Goal: Task Accomplishment & Management: Manage account settings

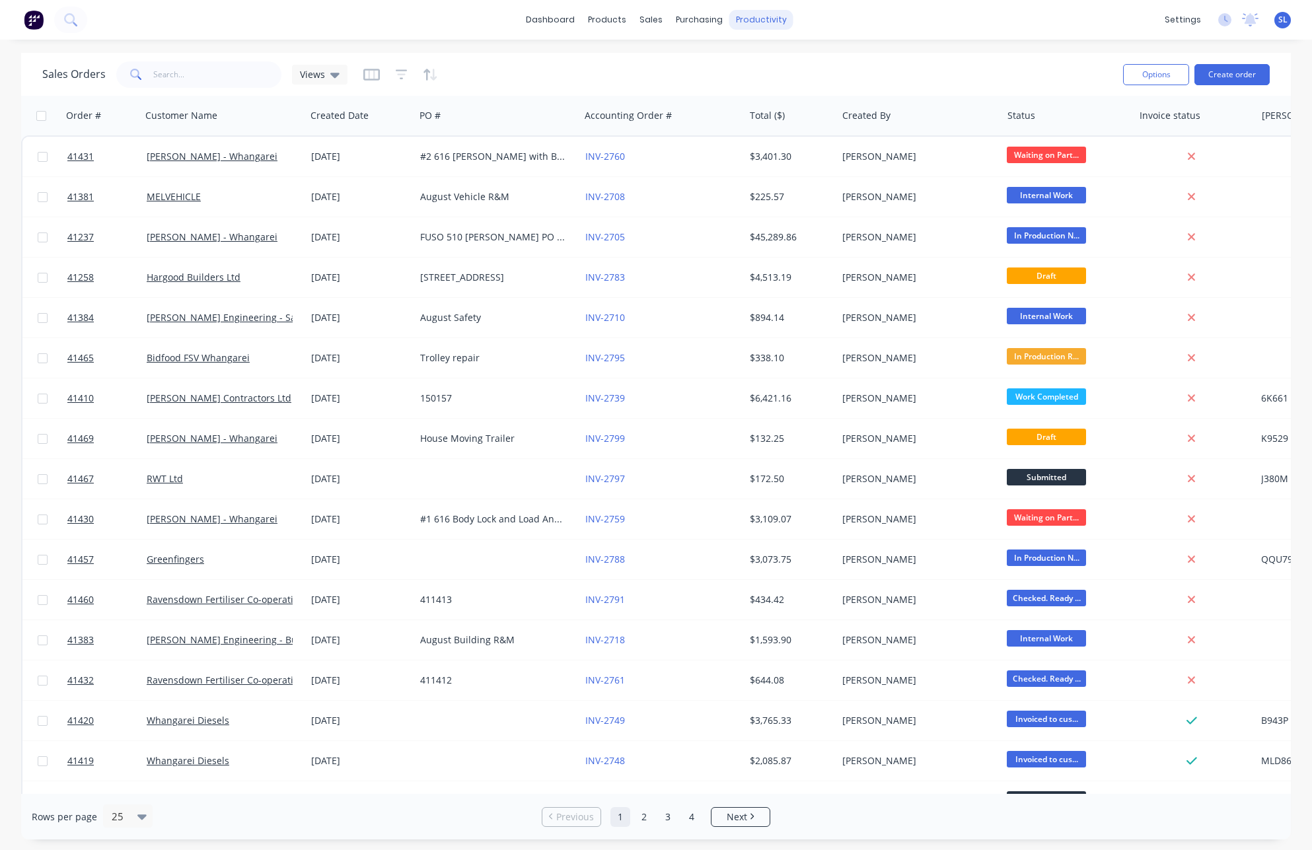
click at [846, 71] on div "Sales Orders Views" at bounding box center [577, 74] width 1070 height 32
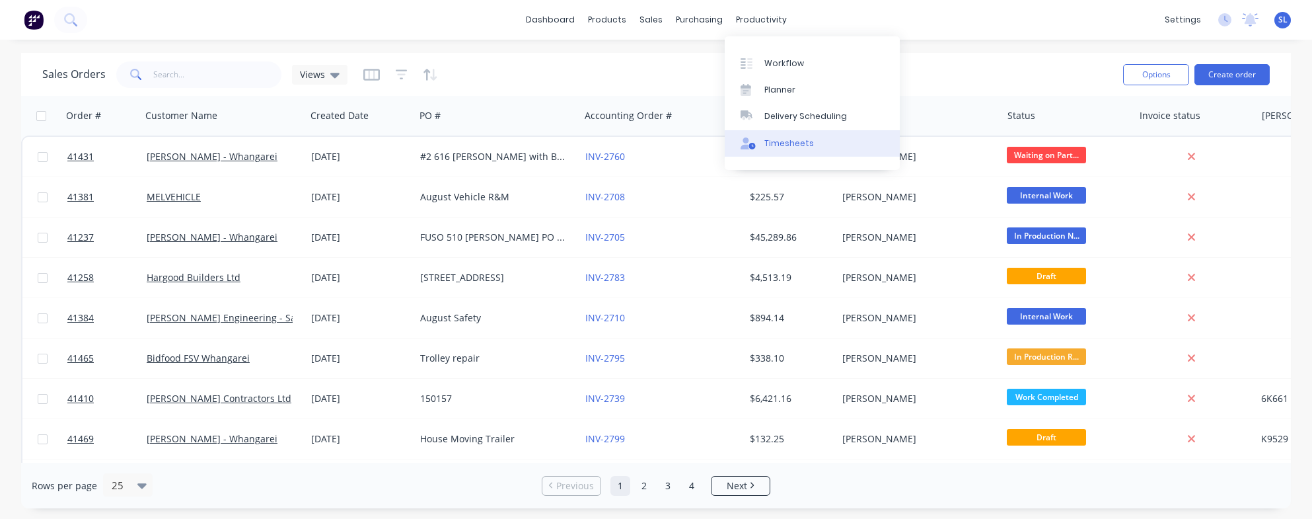
click at [784, 137] on div "Timesheets" at bounding box center [789, 143] width 50 height 12
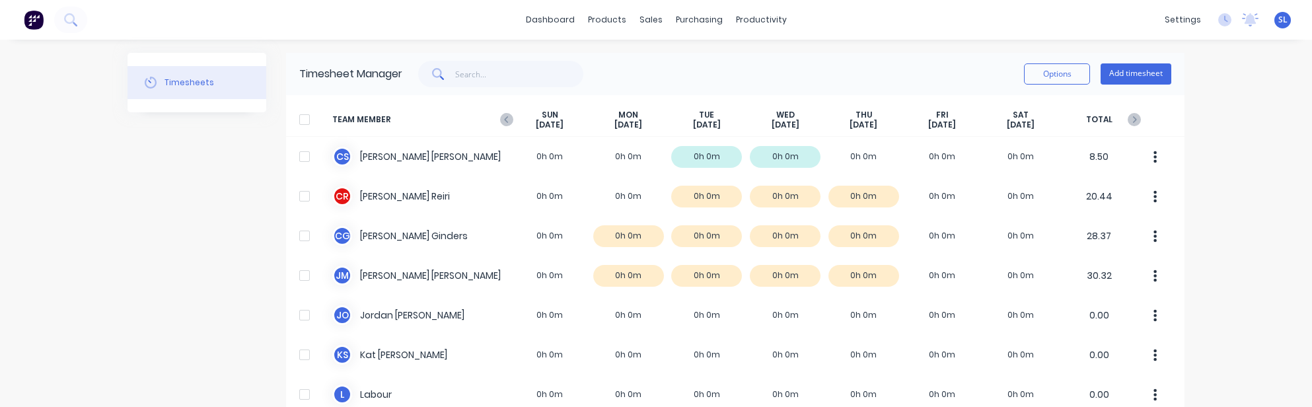
click at [165, 343] on div "Timesheets" at bounding box center [197, 396] width 139 height 686
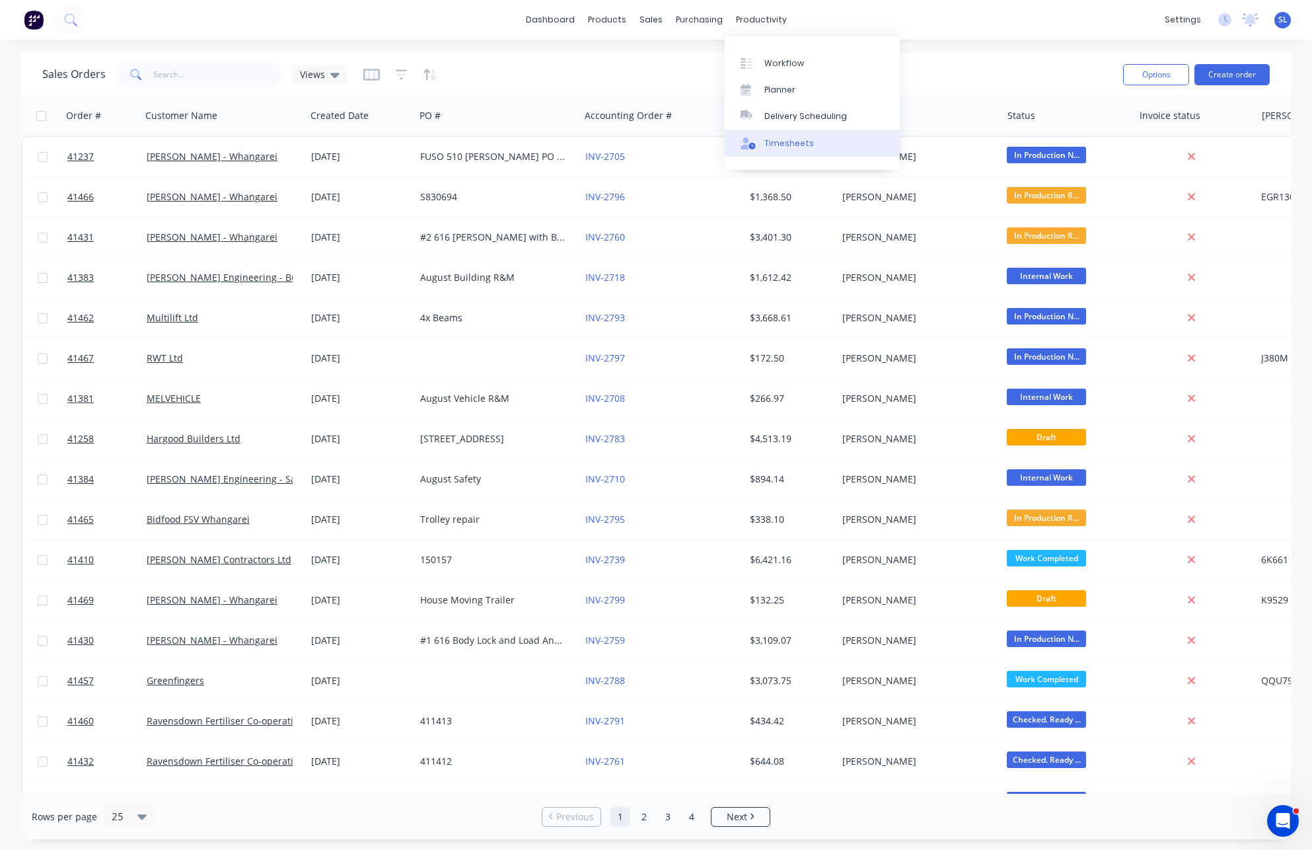
click at [791, 130] on link "Timesheets" at bounding box center [812, 143] width 175 height 26
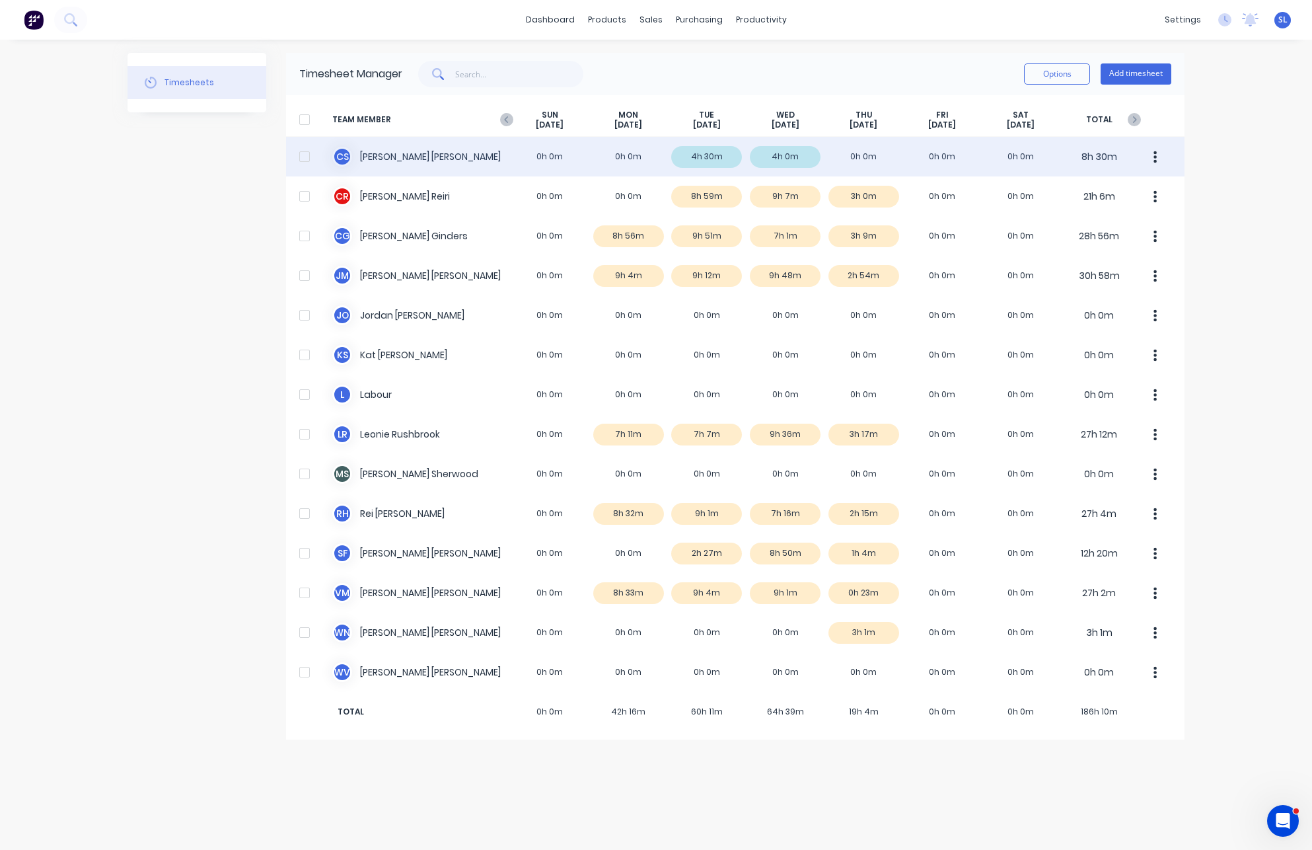
click at [433, 148] on div "C S Christine Sanford 0h 0m 0h 0m 4h 30m 4h 0m 0h 0m 0h 0m 0h 0m 8h 30m" at bounding box center [735, 157] width 898 height 40
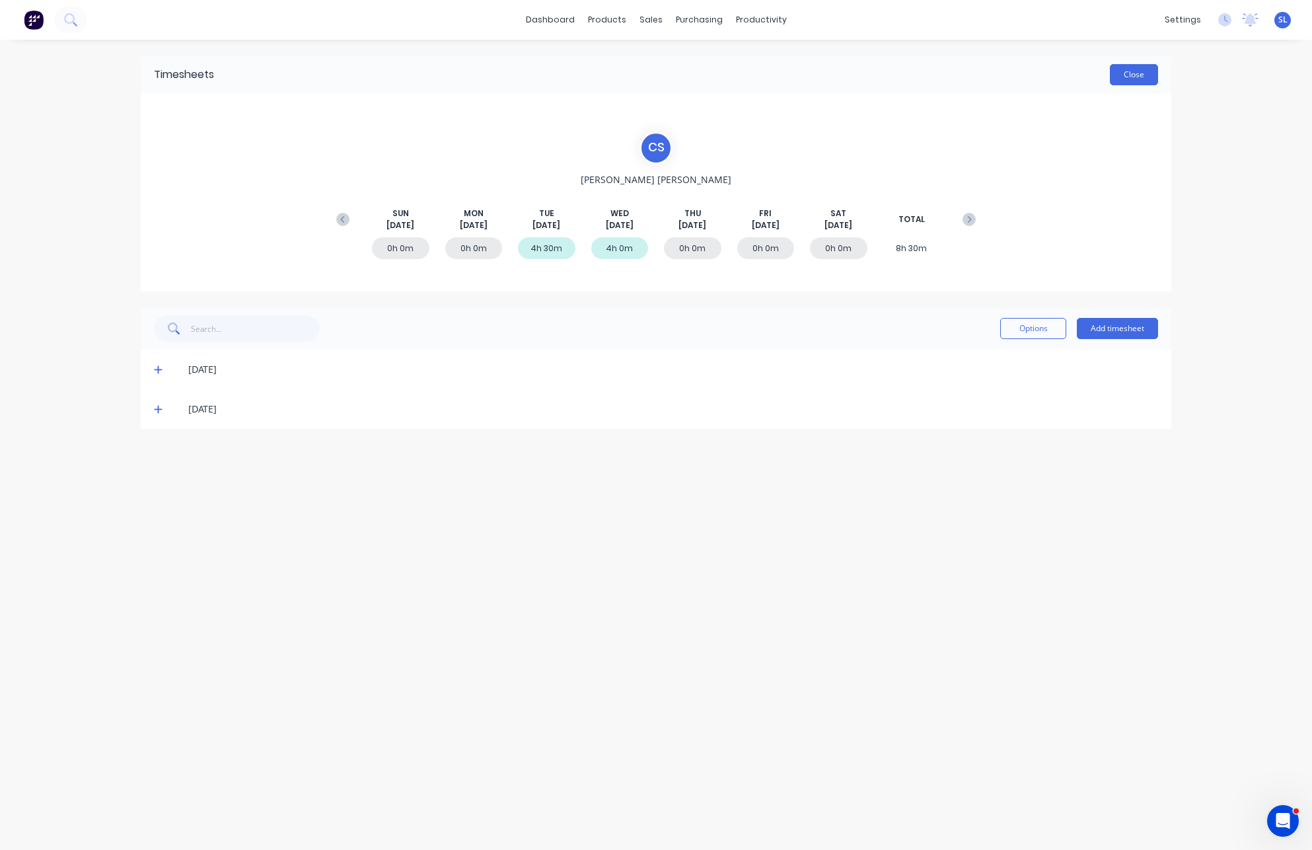
click at [1144, 77] on button "Close" at bounding box center [1134, 74] width 48 height 21
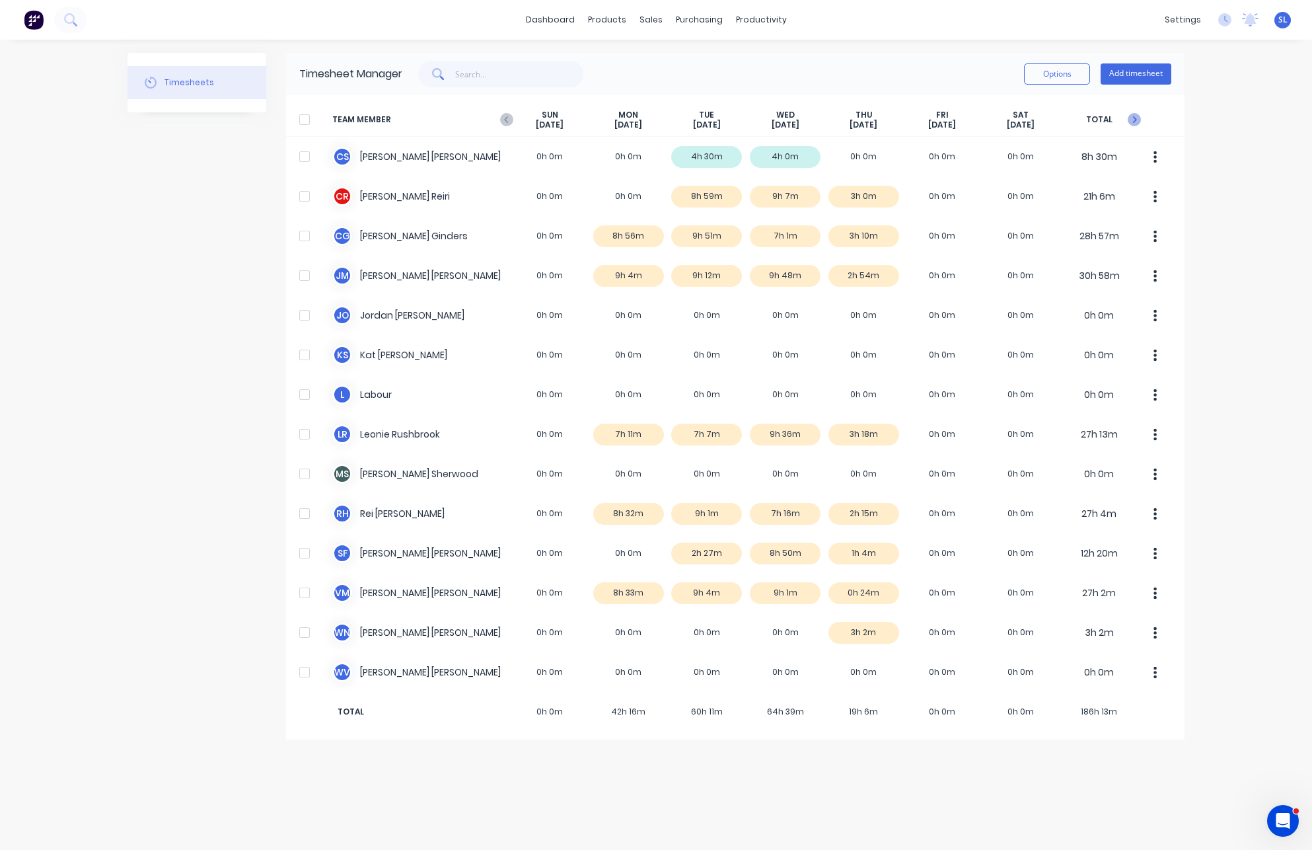
click at [1132, 119] on icon "button" at bounding box center [1134, 119] width 13 height 13
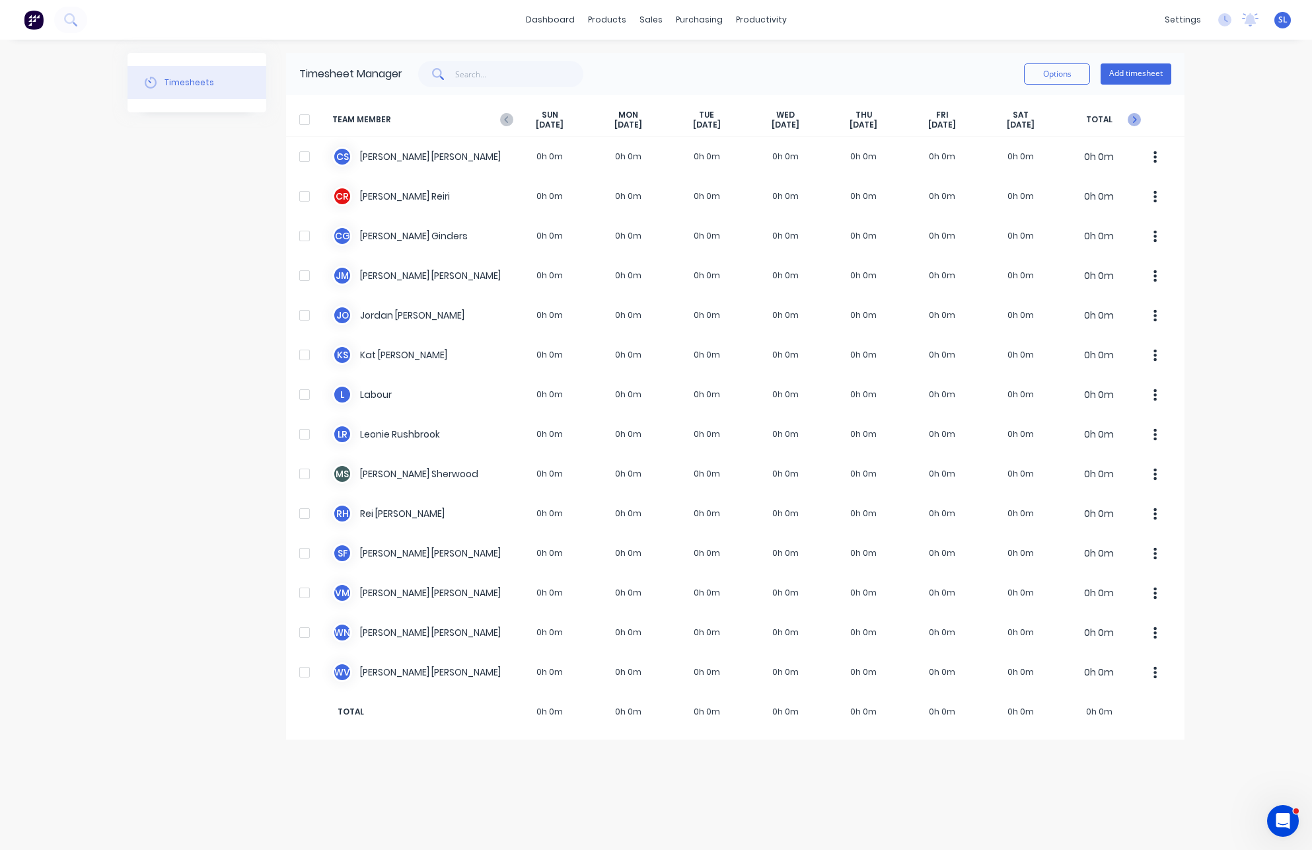
click at [1132, 119] on icon "button" at bounding box center [1134, 119] width 13 height 13
click at [503, 118] on icon "button" at bounding box center [506, 119] width 13 height 13
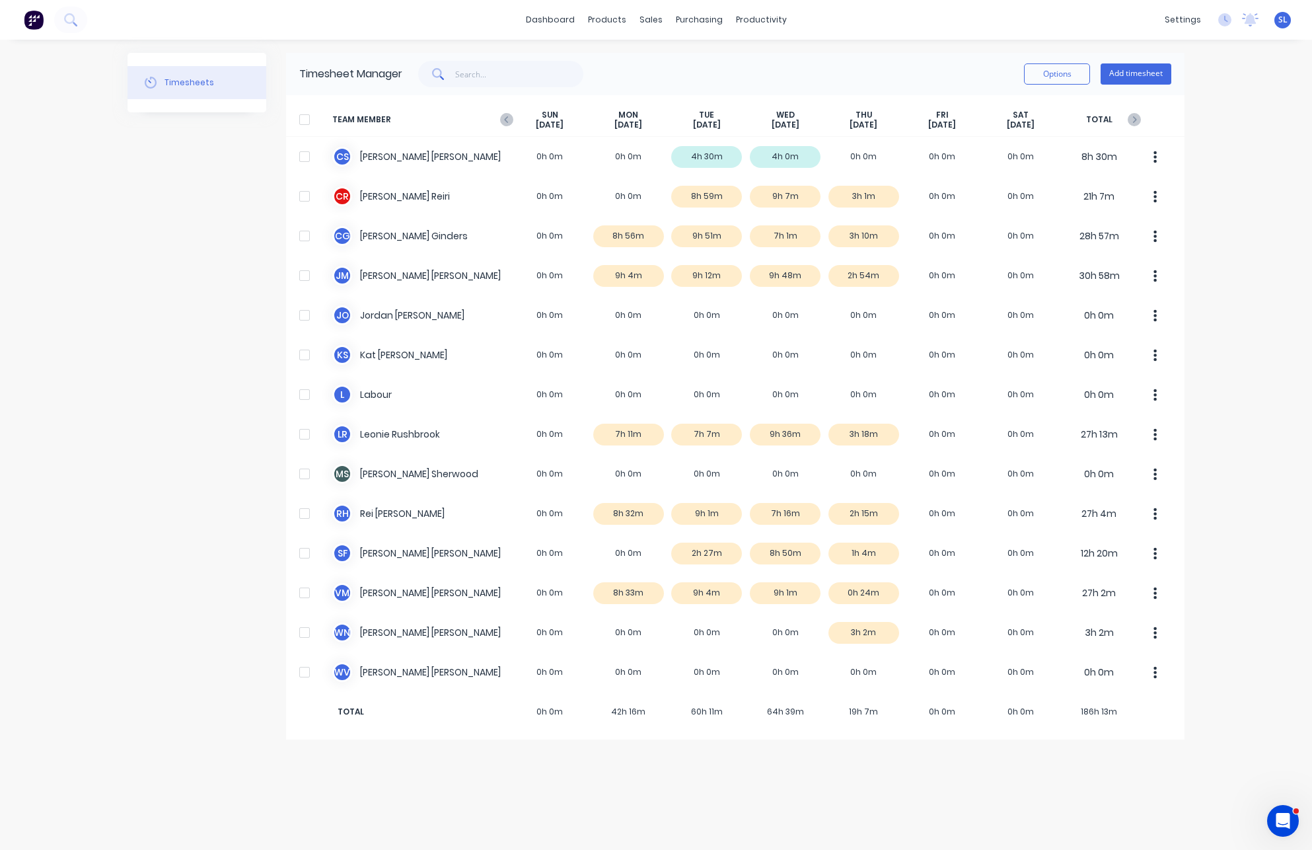
click at [503, 118] on icon "button" at bounding box center [506, 119] width 13 height 13
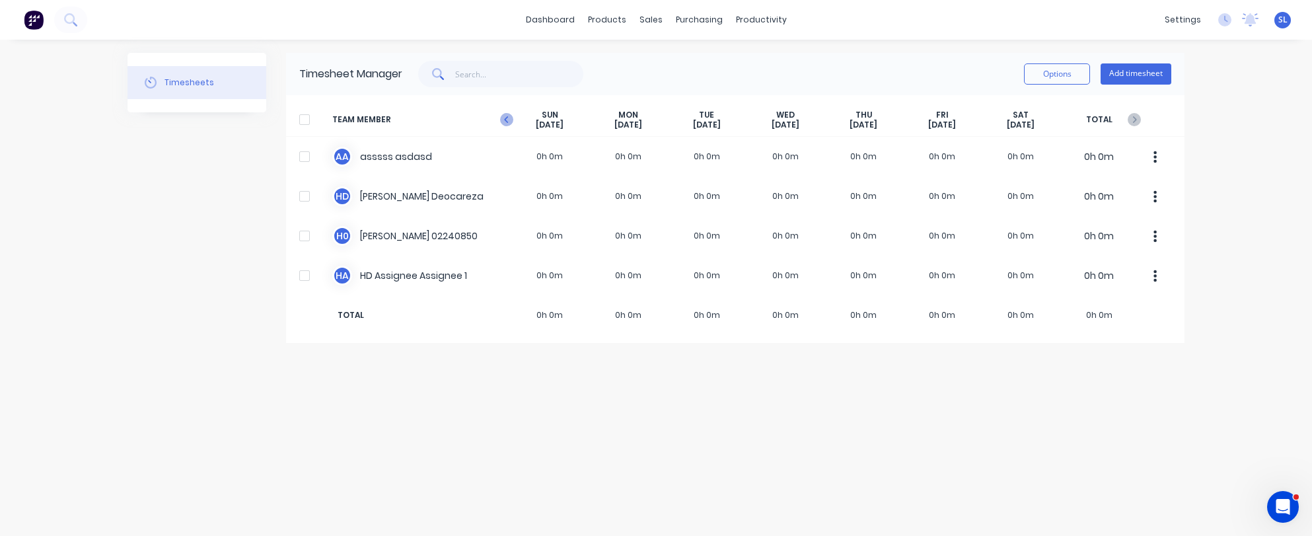
click at [512, 120] on icon "button" at bounding box center [506, 119] width 13 height 13
click at [774, 471] on div "Timesheets Timesheet Manager Options Add timesheet TEAM MEMBER [DATE] [DATE] [D…" at bounding box center [656, 288] width 1057 height 470
click at [509, 122] on icon "button" at bounding box center [506, 119] width 13 height 13
